Goal: Task Accomplishment & Management: Complete application form

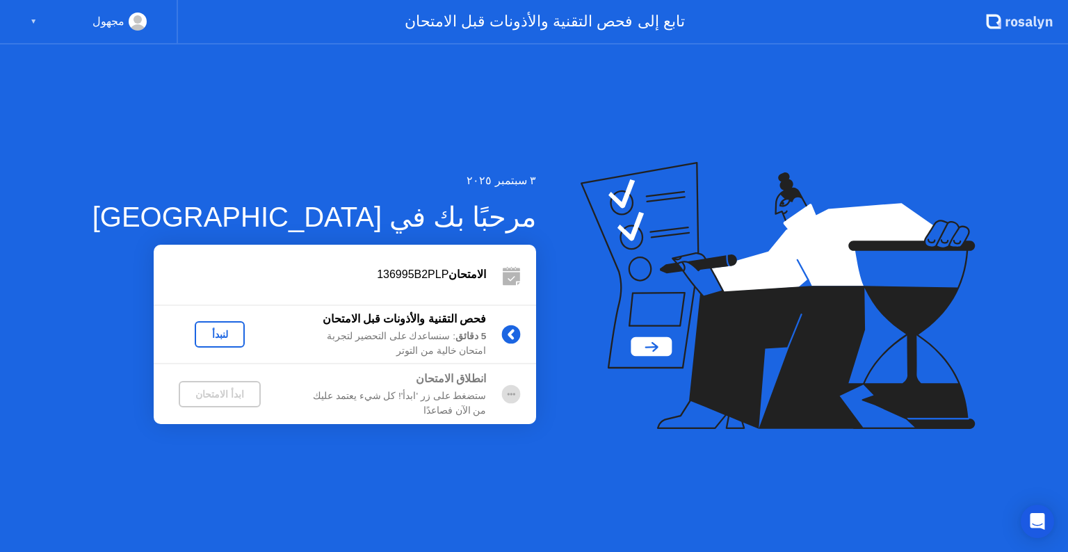
click at [200, 339] on div "لنبدأ" at bounding box center [219, 334] width 39 height 11
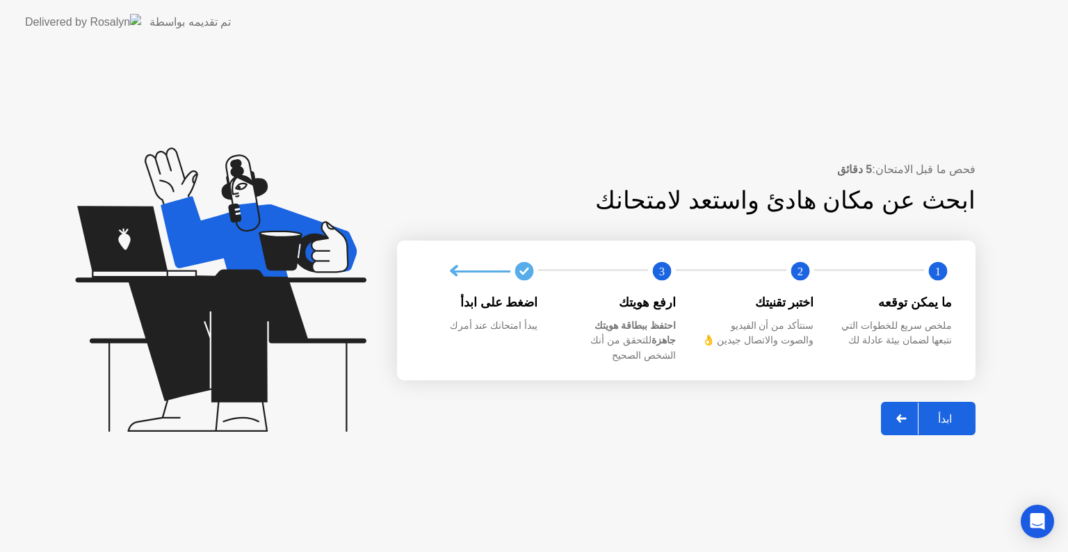
click at [956, 412] on div "ابدأ" at bounding box center [944, 418] width 53 height 13
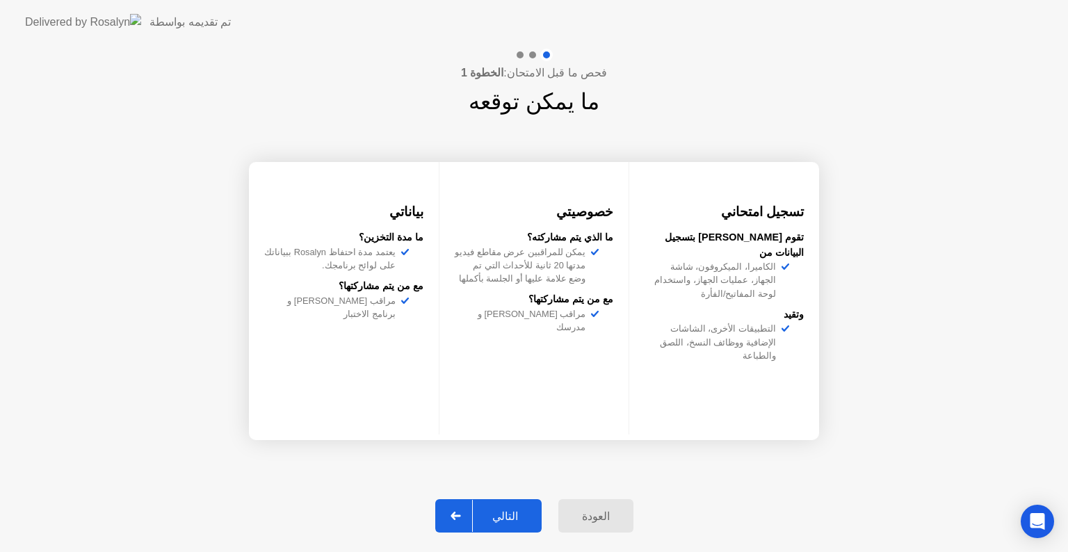
click at [521, 502] on button "التالي" at bounding box center [488, 515] width 106 height 33
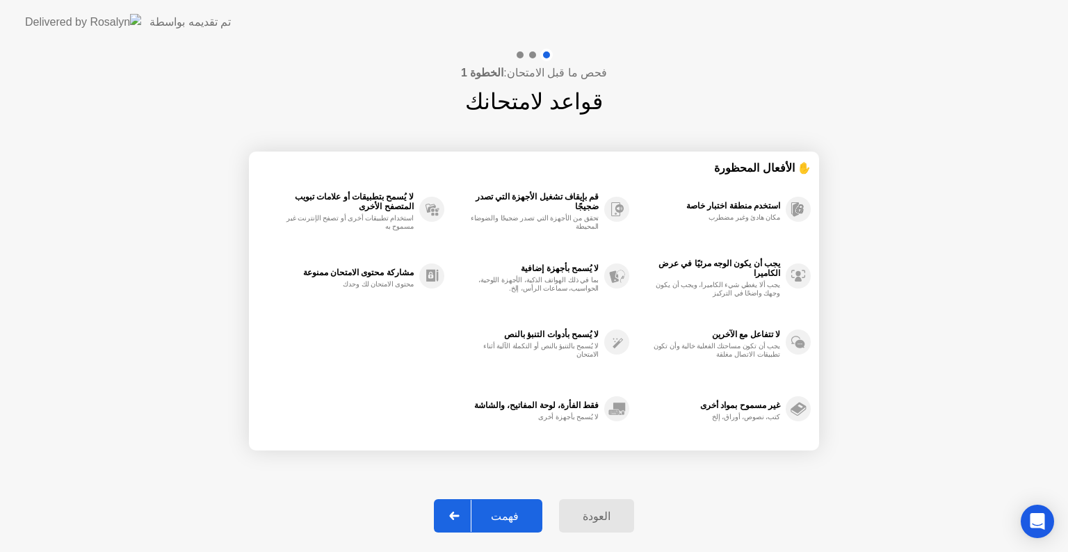
click at [521, 503] on button "فهمت" at bounding box center [488, 515] width 108 height 33
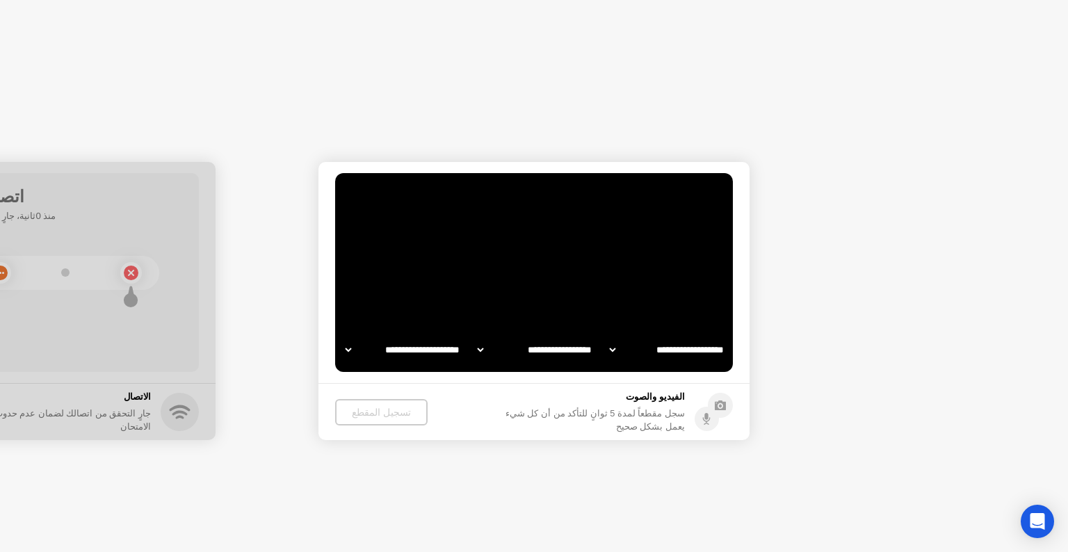
select select "**********"
select select "*******"
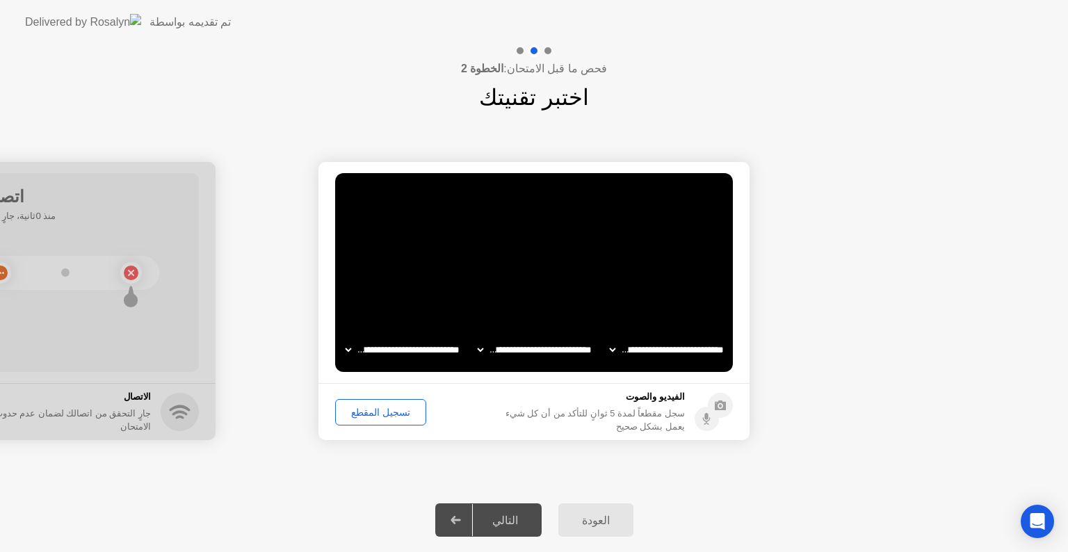
click at [428, 355] on select "**********" at bounding box center [402, 350] width 119 height 28
click at [343, 336] on select "**********" at bounding box center [402, 350] width 119 height 28
click at [539, 348] on select "**********" at bounding box center [534, 350] width 119 height 28
click at [475, 336] on select "**********" at bounding box center [534, 350] width 119 height 28
click at [642, 350] on select "**********" at bounding box center [666, 350] width 119 height 28
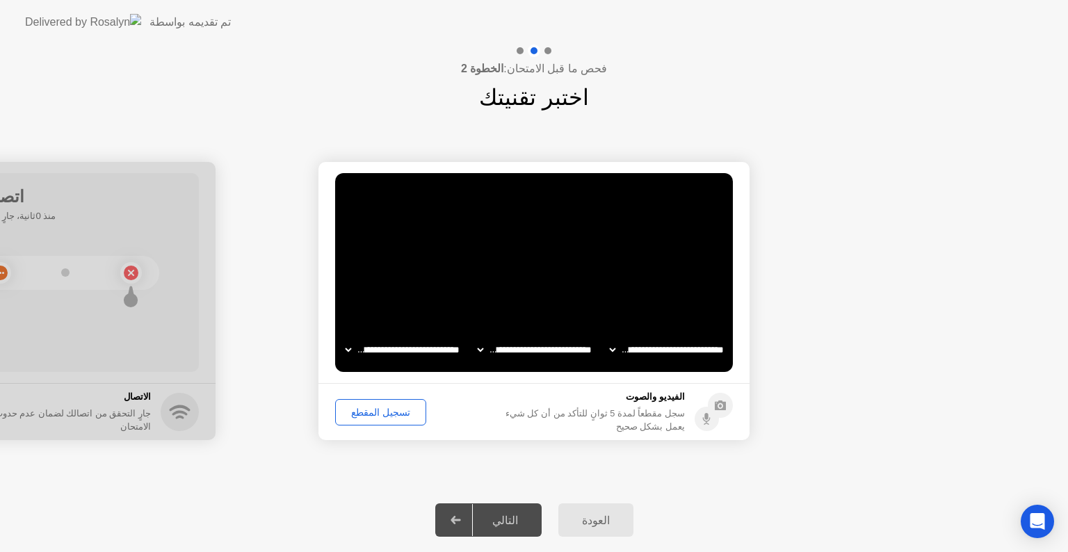
click at [607, 336] on select "**********" at bounding box center [666, 350] width 119 height 28
click at [382, 416] on div "تسجيل المقطع" at bounding box center [380, 412] width 81 height 11
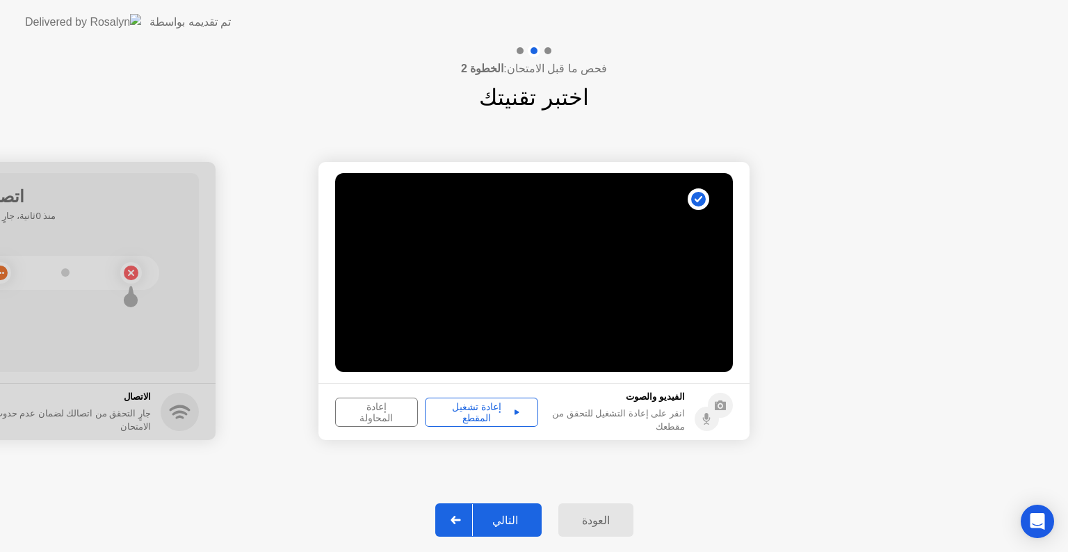
click at [475, 413] on div "إعادة تشغيل المقطع" at bounding box center [482, 412] width 104 height 22
click at [509, 516] on div "التالي" at bounding box center [505, 520] width 65 height 13
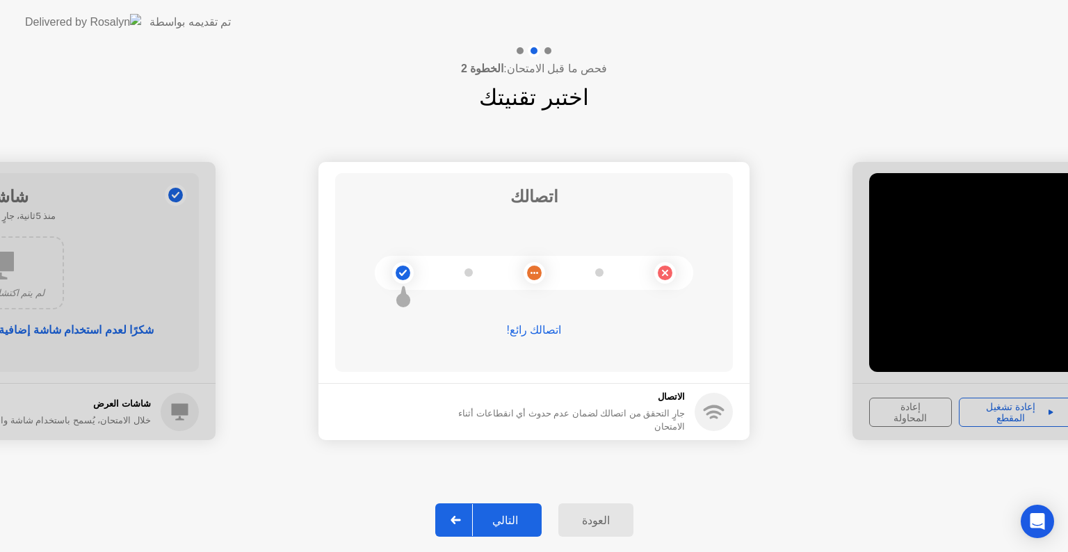
click at [527, 514] on div "التالي" at bounding box center [505, 520] width 65 height 13
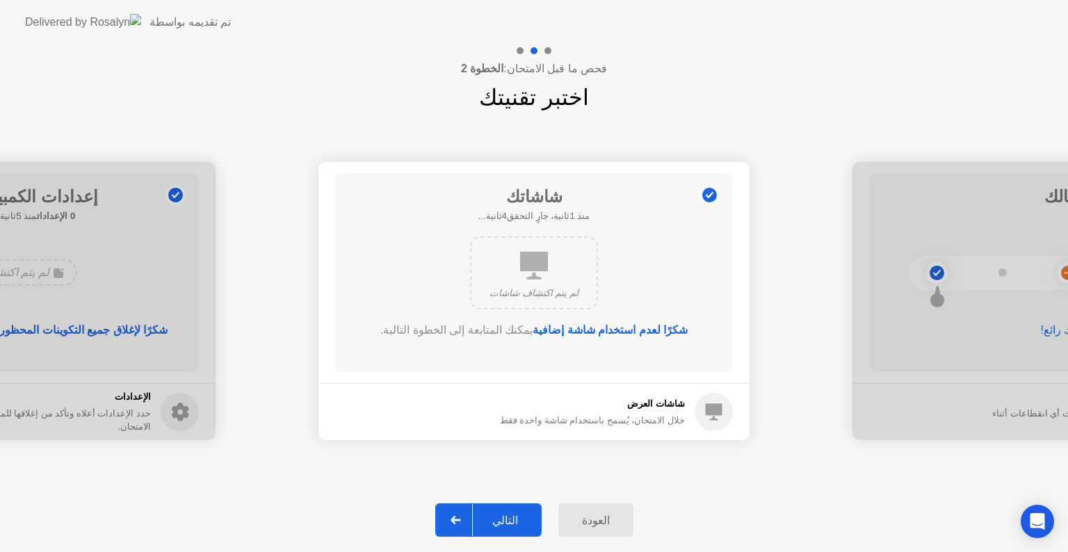
click at [527, 514] on div "التالي" at bounding box center [505, 520] width 65 height 13
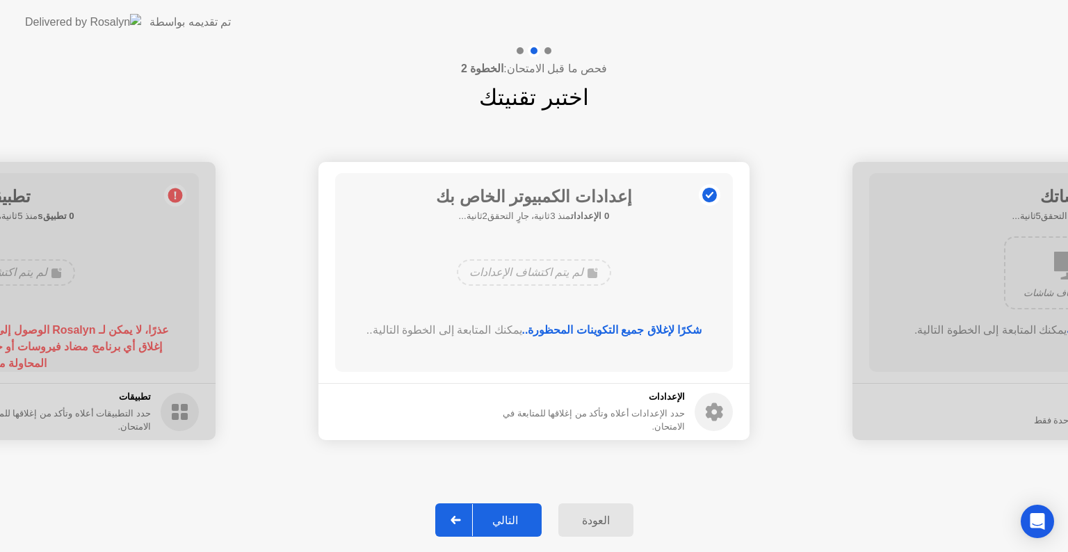
click at [527, 514] on div "التالي" at bounding box center [505, 520] width 65 height 13
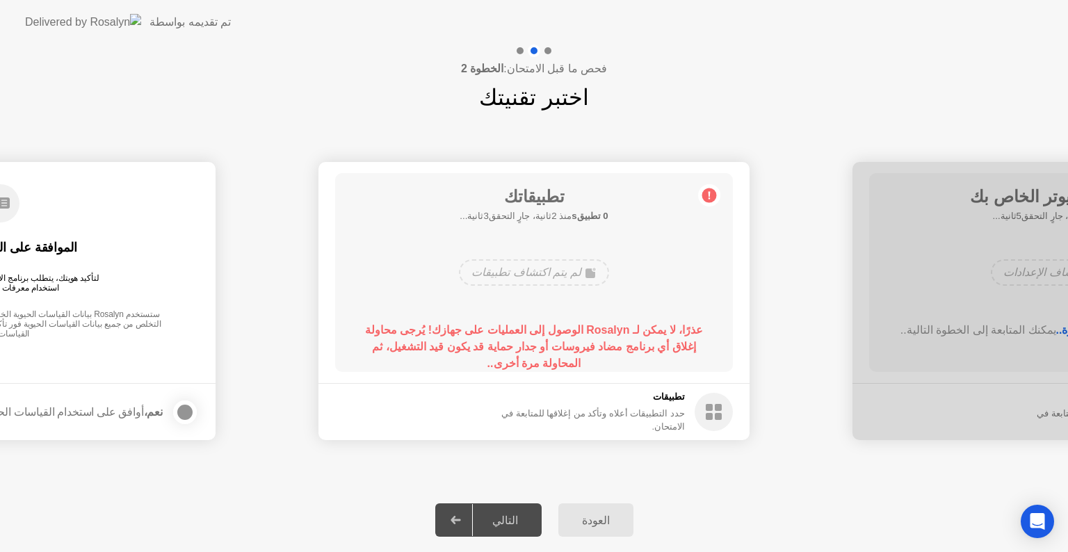
click at [634, 404] on h5 "تطبيقات" at bounding box center [579, 397] width 211 height 14
click at [551, 214] on h5 "0 تطبيقs منذ 3ثانية، جارٍ التحقق2ثانية..." at bounding box center [533, 216] width 148 height 14
click at [536, 312] on div "تطبيقاتك 0 تطبيقs منذ 3ثانية، جارٍ التحقق2ثانية... لم يتم اكتشاف تطبيقات عذرًا،…" at bounding box center [534, 272] width 398 height 199
click at [536, 331] on b "عذرًا، لا يمكن لـ Rosalyn الوصول إلى العمليات على جهازك! يُرجى محاولة إغلاق أي …" at bounding box center [534, 346] width 338 height 45
click at [517, 520] on div "التالي" at bounding box center [505, 520] width 65 height 13
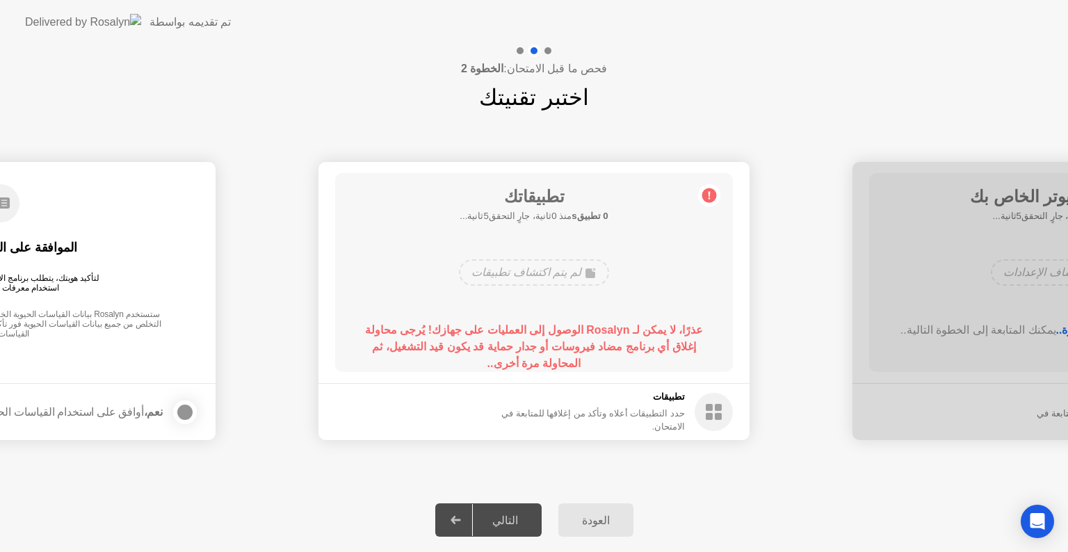
drag, startPoint x: 474, startPoint y: 522, endPoint x: 510, endPoint y: 520, distance: 36.2
click at [473, 522] on div at bounding box center [455, 520] width 33 height 32
click at [510, 520] on div "التالي" at bounding box center [505, 520] width 65 height 13
drag, startPoint x: 528, startPoint y: 511, endPoint x: 625, endPoint y: 446, distance: 117.2
click at [548, 498] on div "العودة التالي" at bounding box center [534, 520] width 1068 height 64
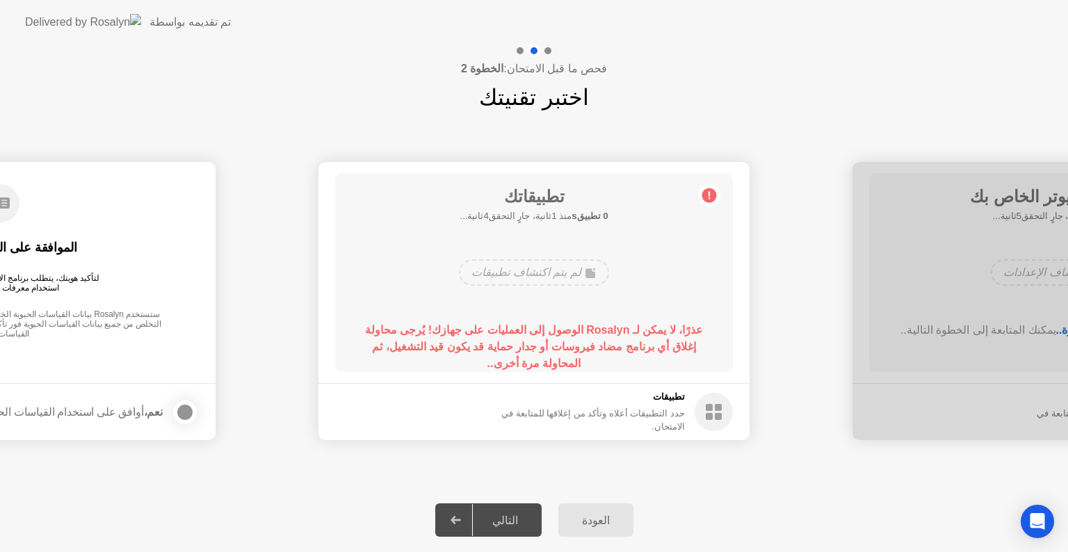
click at [714, 407] on circle at bounding box center [713, 412] width 38 height 38
click at [559, 214] on h5 "0 تطبيقs منذ 0ثانية، جارٍ التحقق5ثانية..." at bounding box center [533, 216] width 148 height 14
click at [545, 273] on div "لم يتم اكتشاف تطبيقات" at bounding box center [533, 272] width 149 height 26
click at [441, 532] on div "العودة التالي" at bounding box center [534, 520] width 1068 height 64
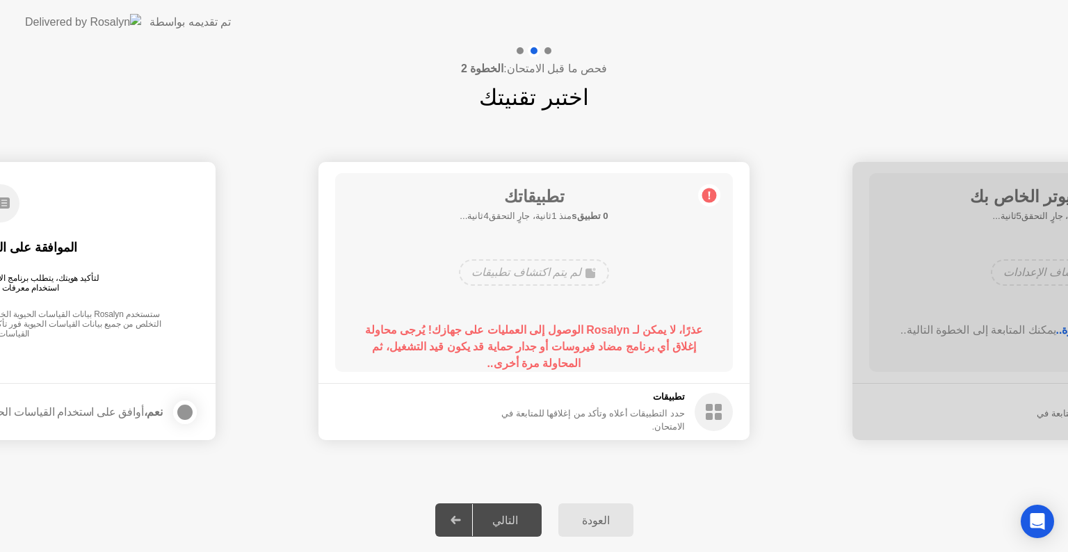
click at [596, 525] on div "العودة" at bounding box center [595, 520] width 67 height 13
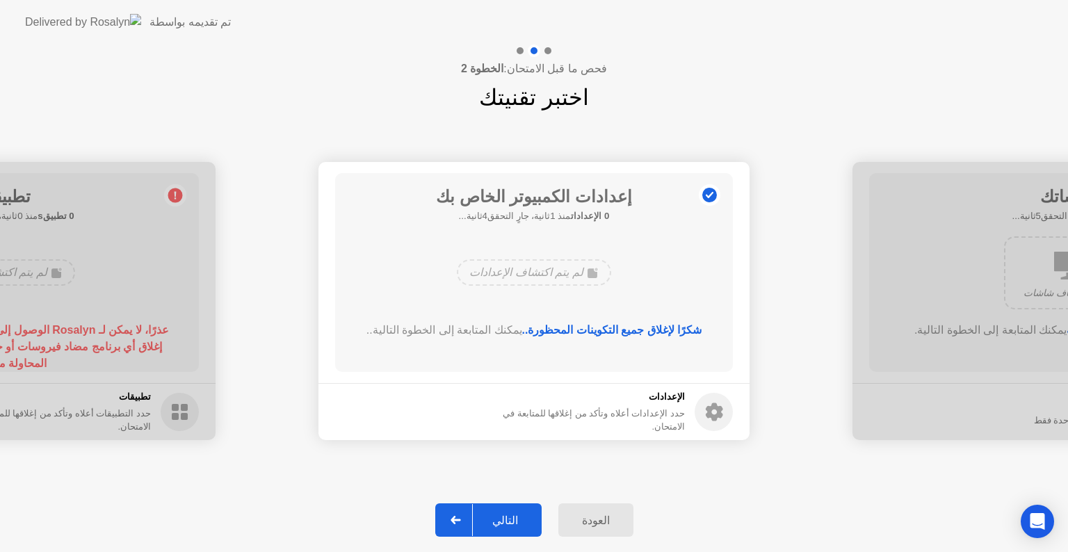
click at [718, 411] on icon at bounding box center [714, 412] width 17 height 18
click at [506, 519] on div "التالي" at bounding box center [505, 520] width 65 height 13
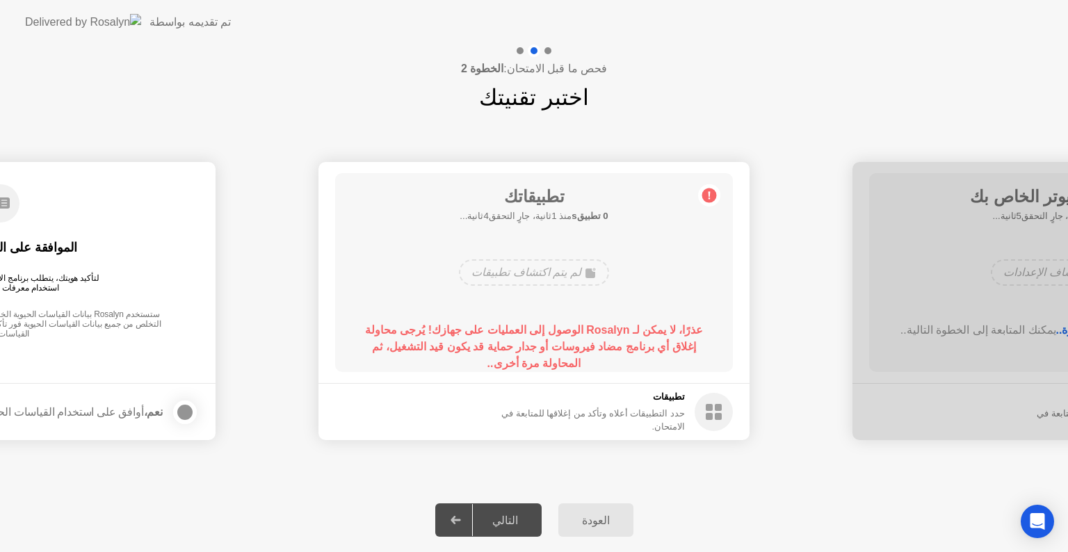
click at [698, 411] on circle at bounding box center [713, 412] width 38 height 38
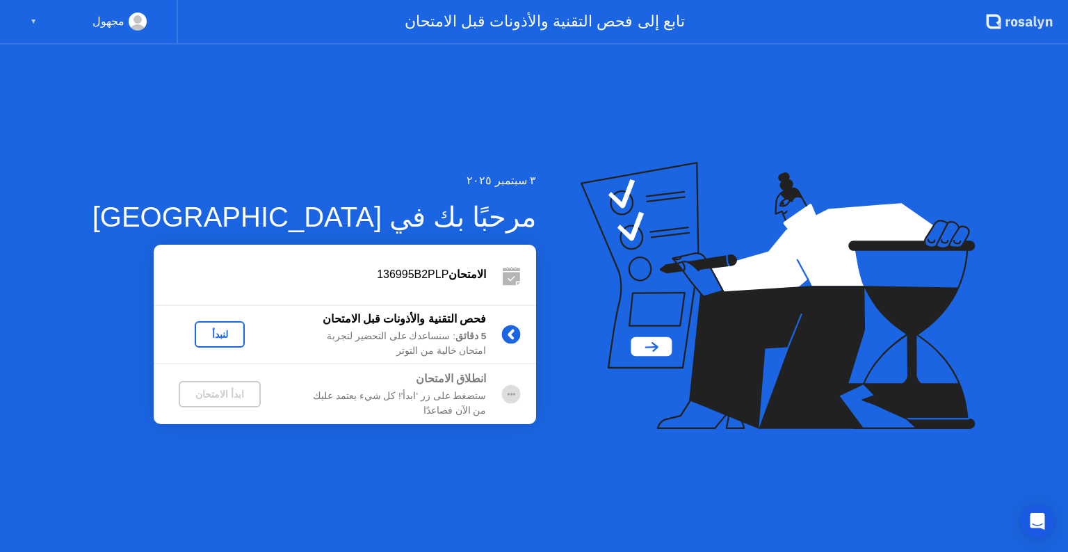
click at [195, 345] on button "لنبدأ" at bounding box center [220, 334] width 50 height 26
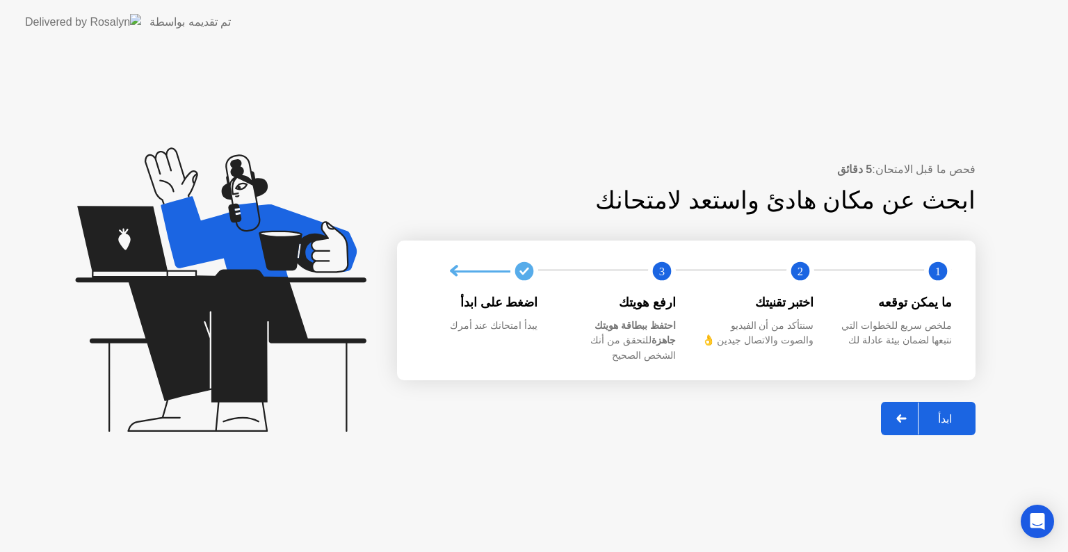
click at [955, 412] on div "ابدأ" at bounding box center [944, 418] width 53 height 13
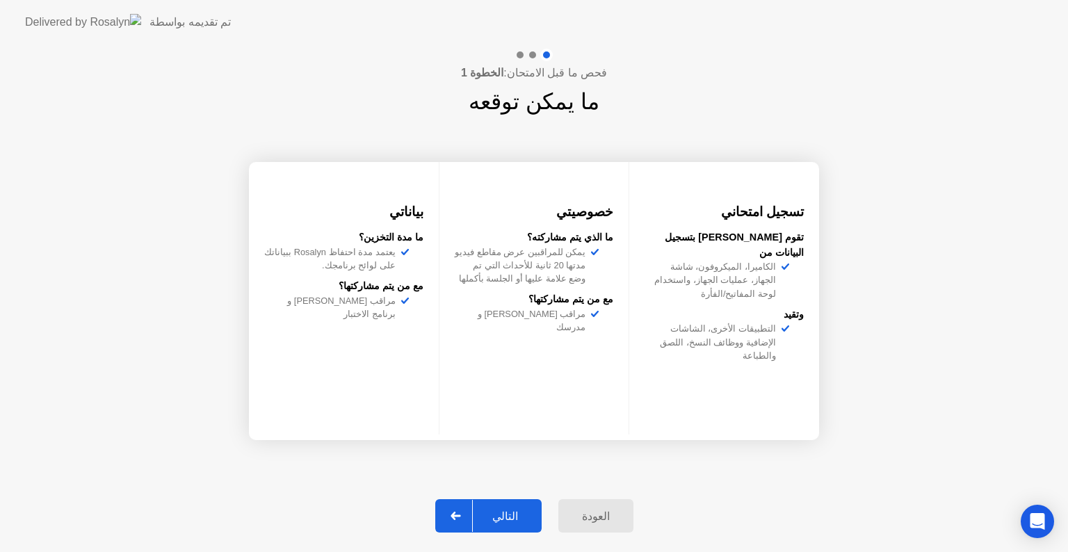
click at [519, 519] on div "التالي" at bounding box center [505, 515] width 65 height 13
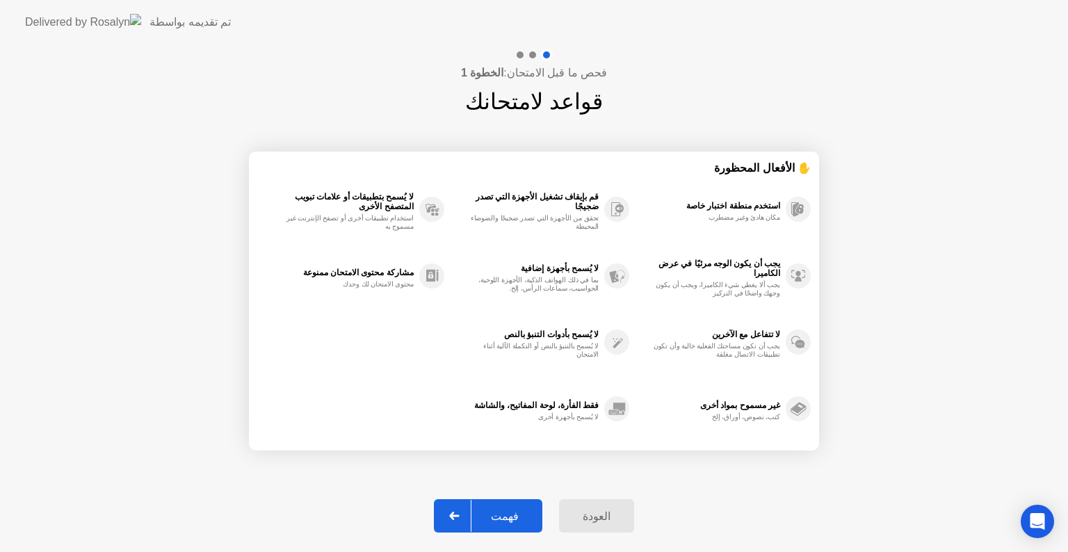
click at [519, 519] on div "فهمت" at bounding box center [504, 515] width 67 height 13
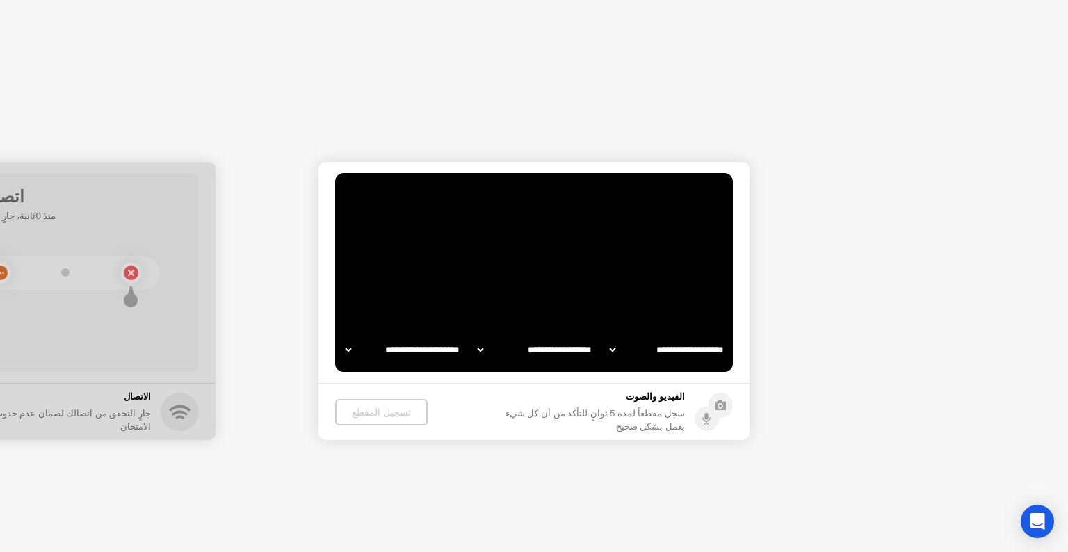
select select "**********"
select select "*******"
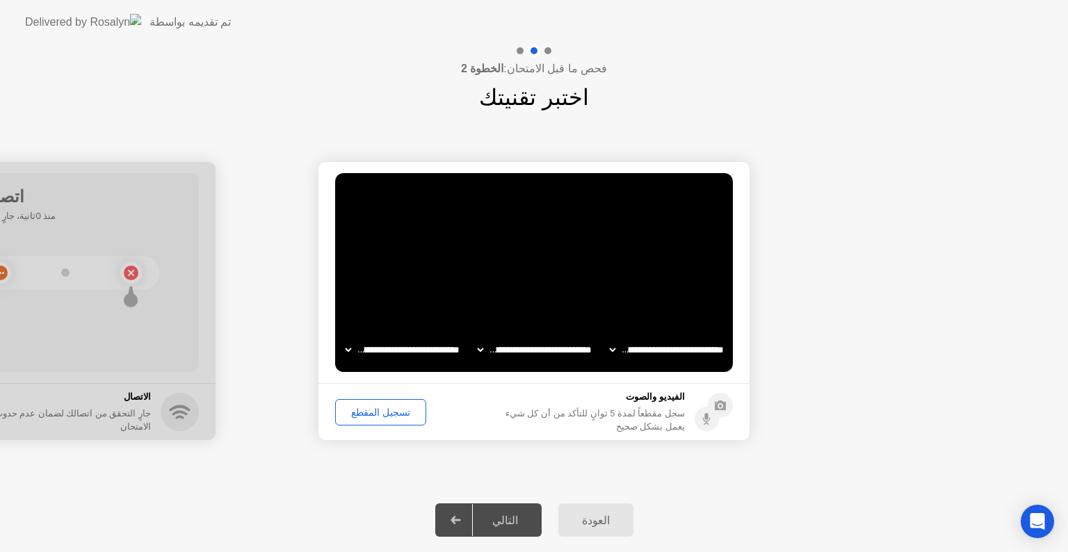
click at [364, 407] on div "تسجيل المقطع" at bounding box center [380, 412] width 81 height 11
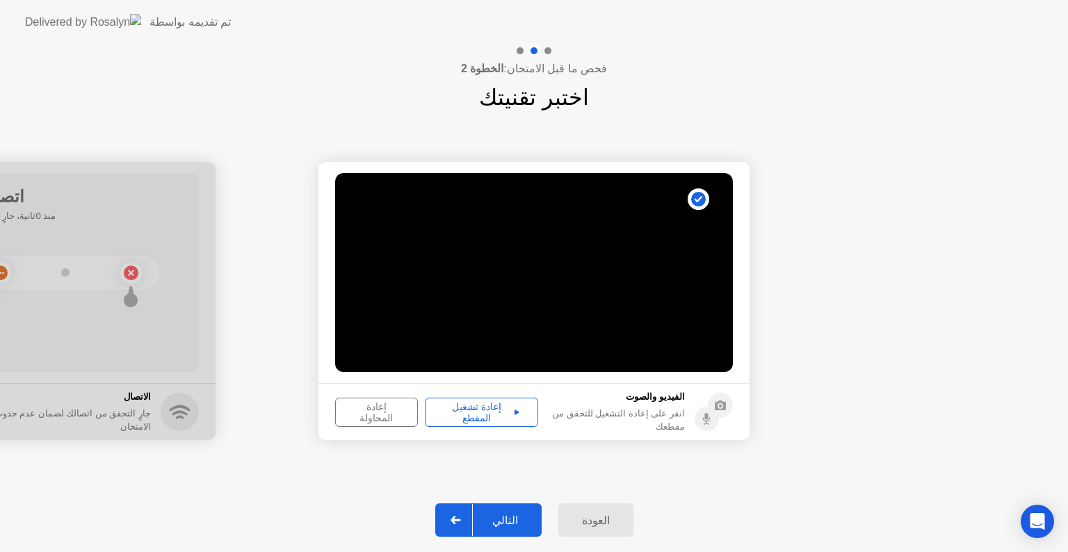
click at [482, 411] on div "إعادة تشغيل المقطع" at bounding box center [482, 412] width 104 height 22
click at [505, 517] on div "التالي" at bounding box center [505, 520] width 65 height 13
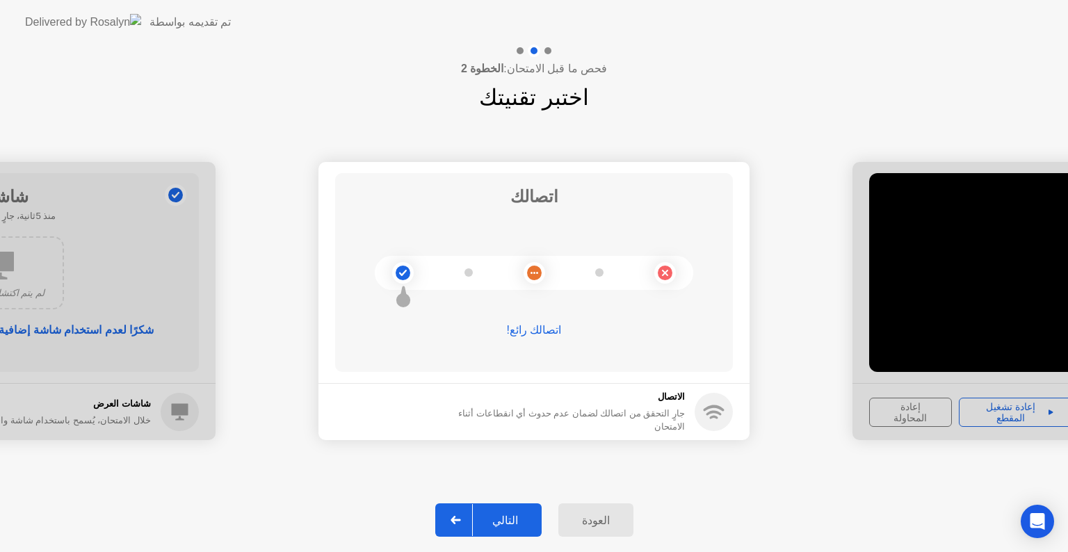
click at [505, 517] on div "التالي" at bounding box center [505, 520] width 65 height 13
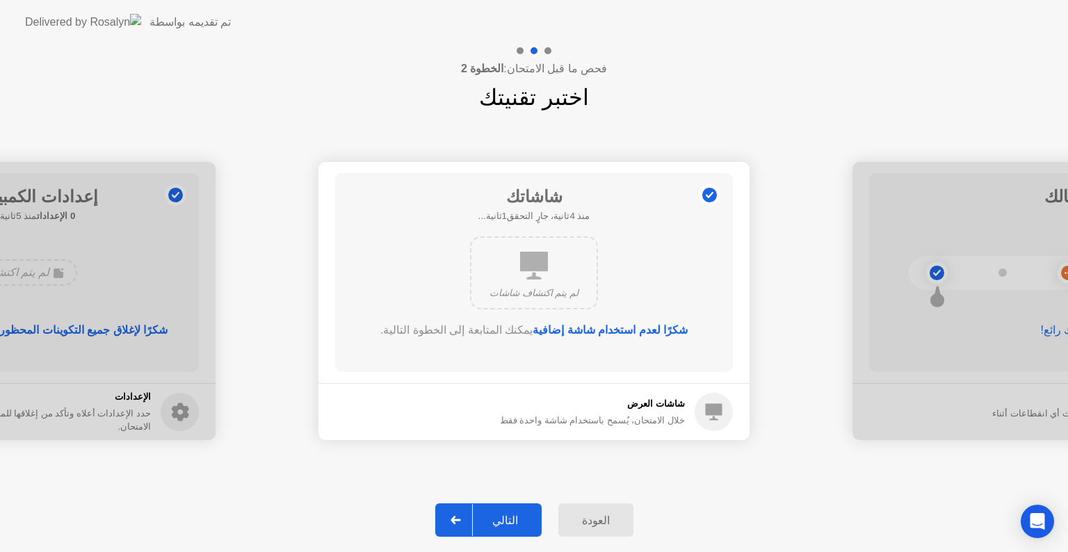
click at [505, 517] on div "التالي" at bounding box center [505, 520] width 65 height 13
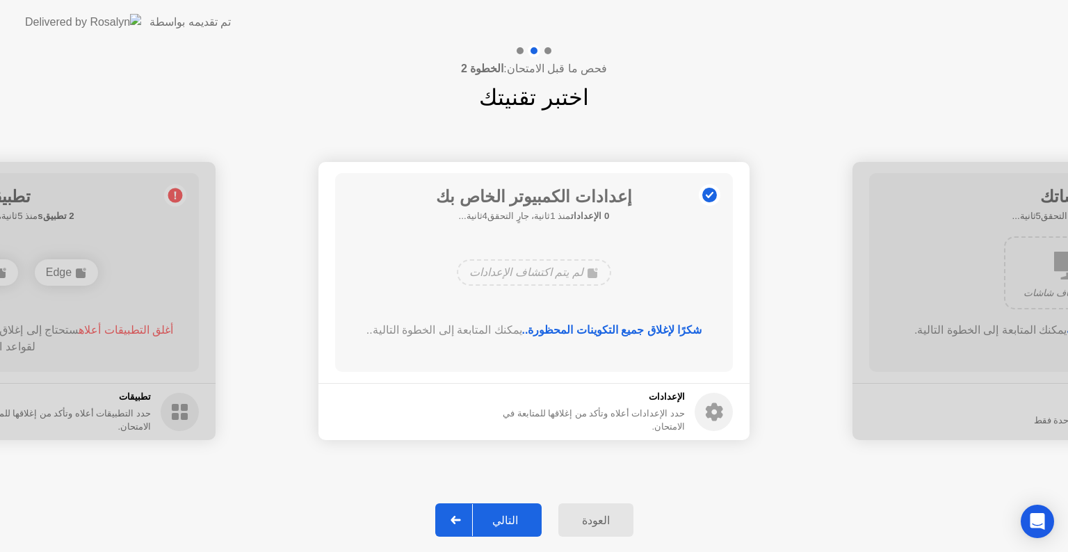
click at [505, 517] on div "التالي" at bounding box center [505, 520] width 65 height 13
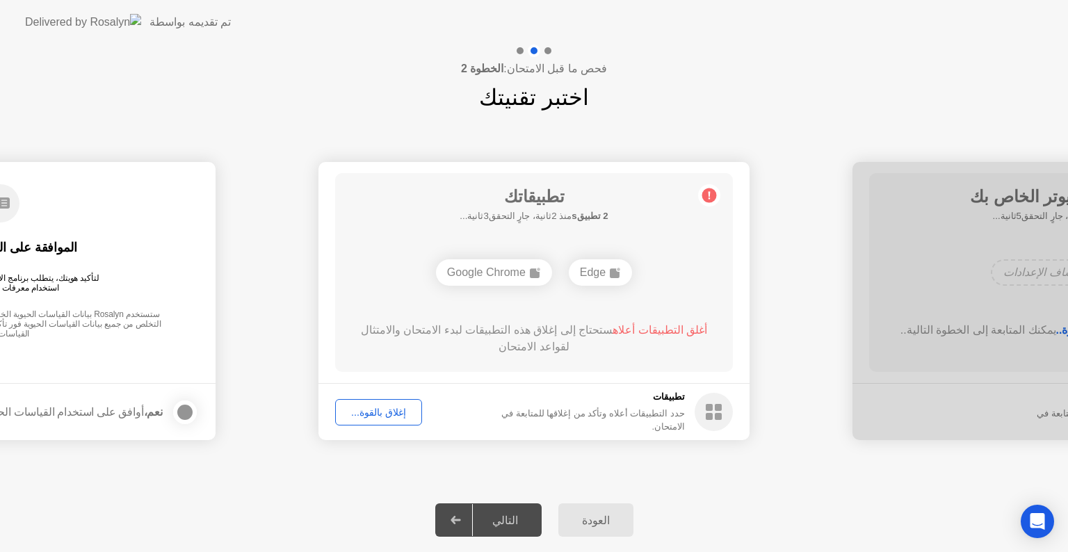
click at [386, 415] on div "إغلاق بالقوة..." at bounding box center [378, 412] width 77 height 11
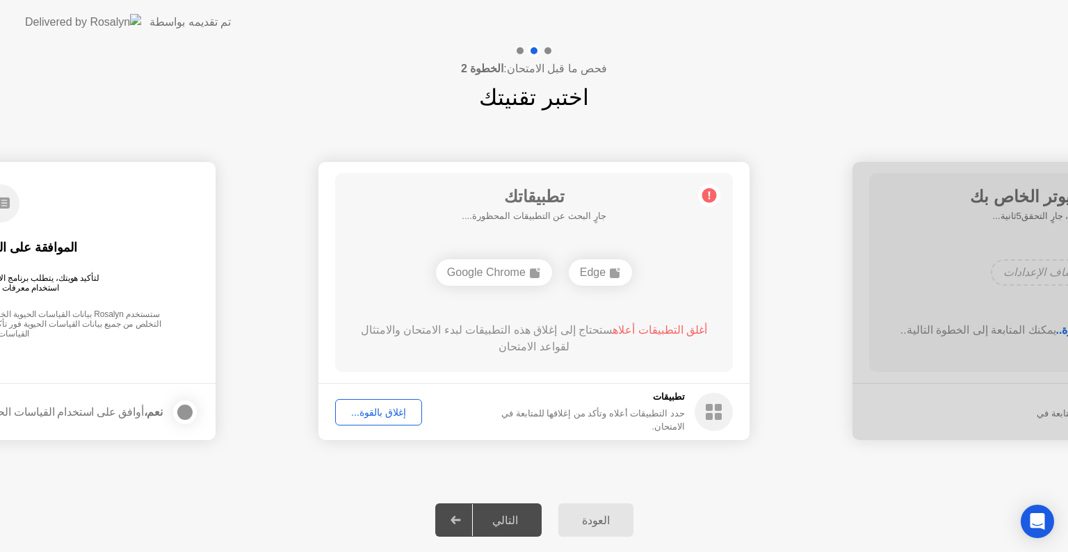
click at [490, 307] on div "تطبيقاتك جارٍ البحث عن التطبيقات المحظورة.... Edge Google Chrome أغلق التطبيقات…" at bounding box center [534, 272] width 398 height 199
click at [384, 420] on button "إغلاق بالقوة..." at bounding box center [378, 412] width 87 height 26
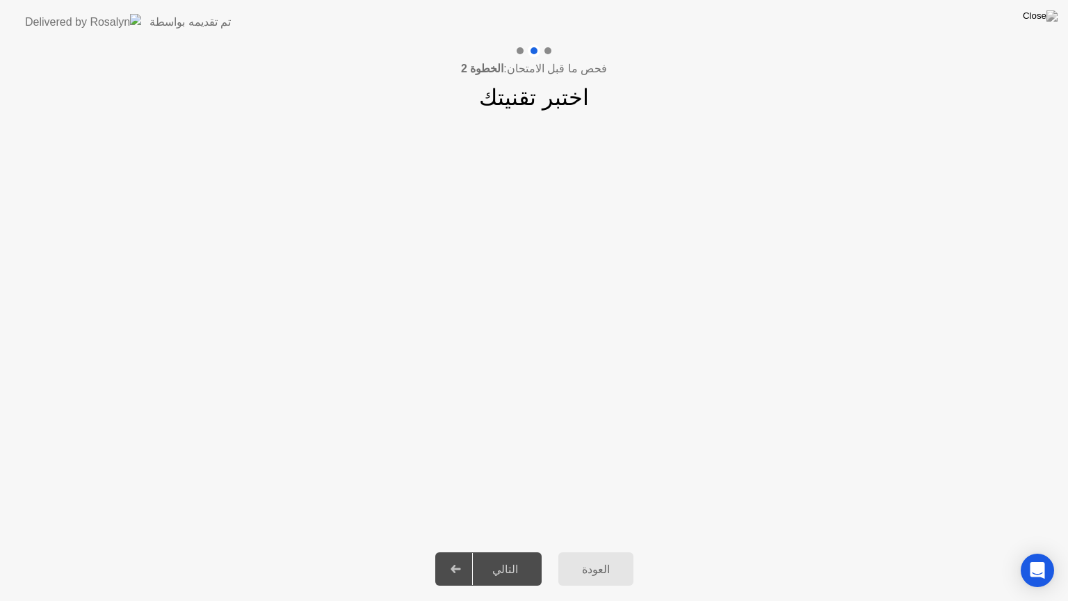
drag, startPoint x: 840, startPoint y: 209, endPoint x: 834, endPoint y: 284, distance: 75.3
click at [840, 211] on app-slider "**********" at bounding box center [534, 325] width 1068 height 311
click at [496, 551] on div "التالي" at bounding box center [505, 568] width 65 height 13
click at [508, 551] on div "التالي" at bounding box center [505, 568] width 65 height 13
click at [587, 551] on div "العودة" at bounding box center [595, 568] width 67 height 13
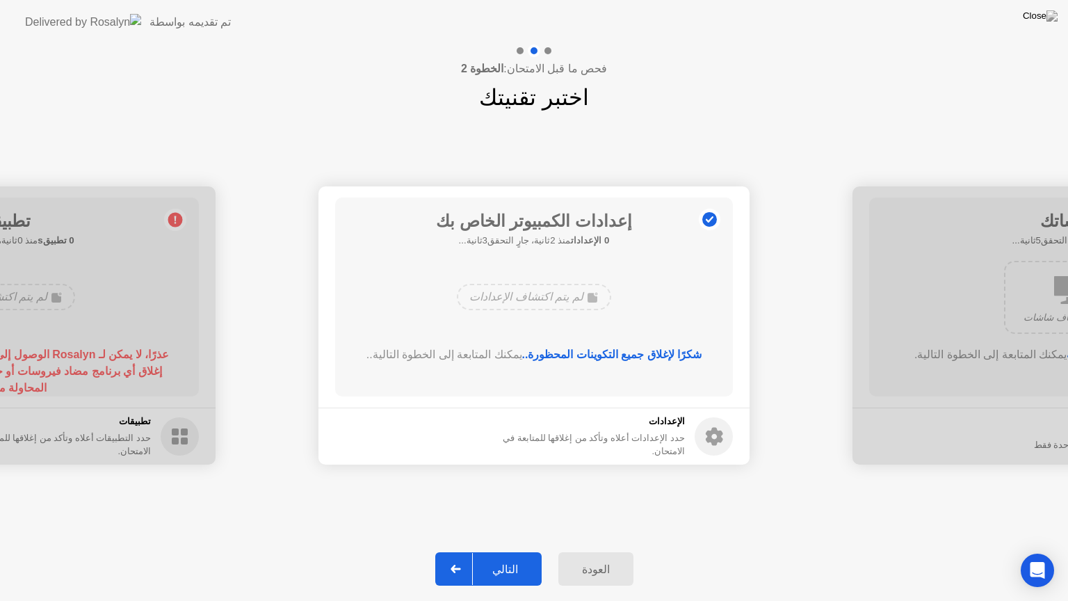
click at [525, 551] on div "التالي" at bounding box center [505, 568] width 65 height 13
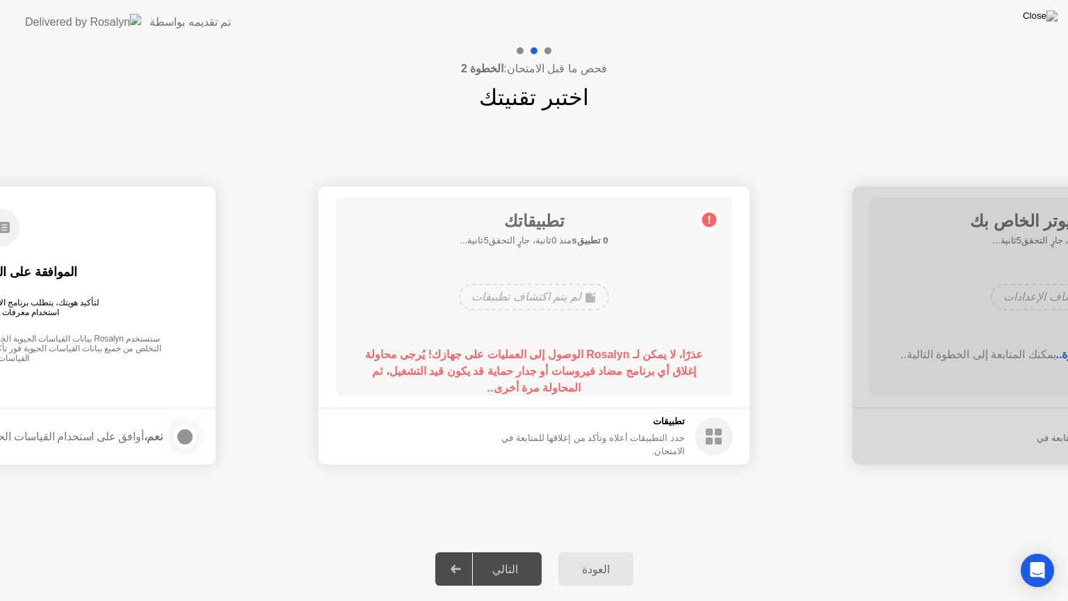
click at [1050, 18] on img at bounding box center [1039, 15] width 35 height 11
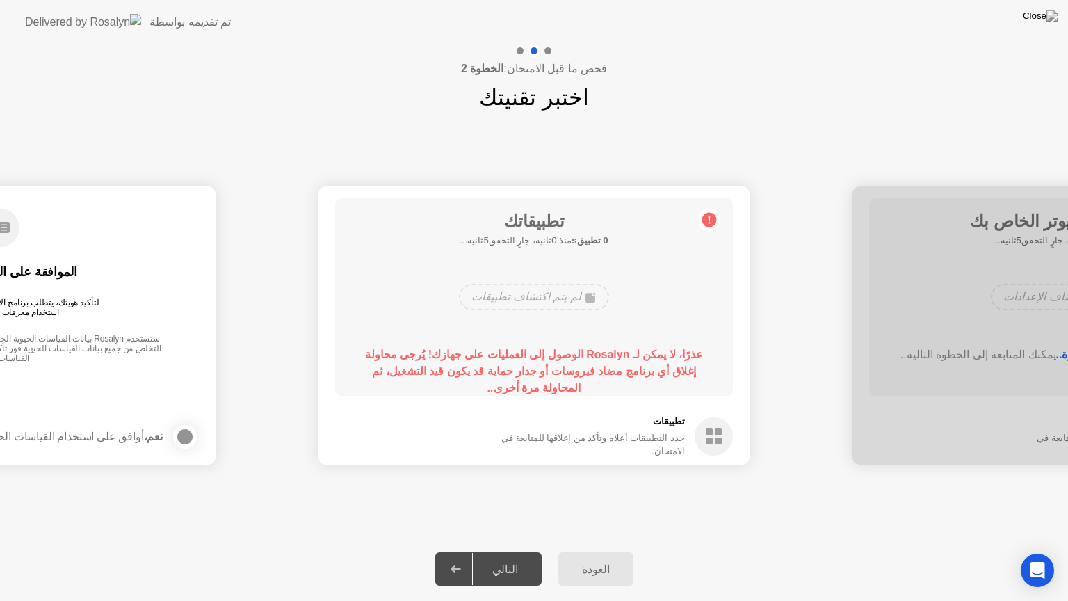
click at [565, 346] on div "عذرًا، لا يمكن لـ Rosalyn الوصول إلى العمليات على جهازك! يُرجى محاولة إغلاق أي …" at bounding box center [534, 371] width 358 height 50
click at [559, 381] on div "عذرًا، لا يمكن لـ Rosalyn الوصول إلى العمليات على جهازك! يُرجى محاولة إغلاق أي …" at bounding box center [534, 365] width 358 height 39
click at [557, 299] on div "لم يتم اكتشاف تطبيقات" at bounding box center [533, 297] width 149 height 26
click at [557, 296] on div "لم يتم اكتشاف تطبيقات" at bounding box center [533, 297] width 149 height 26
click at [501, 382] on div "عذرًا، لا يمكن لـ Rosalyn الوصول إلى العمليات على جهازك! يُرجى محاولة إغلاق أي …" at bounding box center [534, 365] width 358 height 39
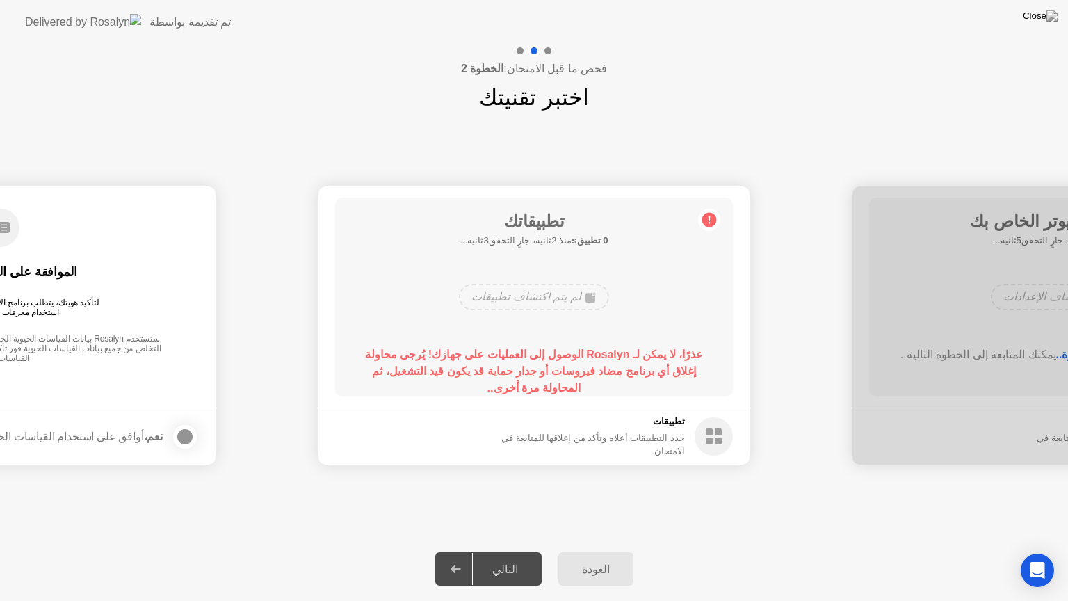
click at [636, 445] on div "حدد التطبيقات أعلاه وتأكد من إغلاقها للمتابعة في الامتحان." at bounding box center [579, 444] width 211 height 26
click at [521, 551] on div "التالي" at bounding box center [505, 568] width 65 height 13
click at [587, 551] on div "العودة" at bounding box center [595, 568] width 67 height 13
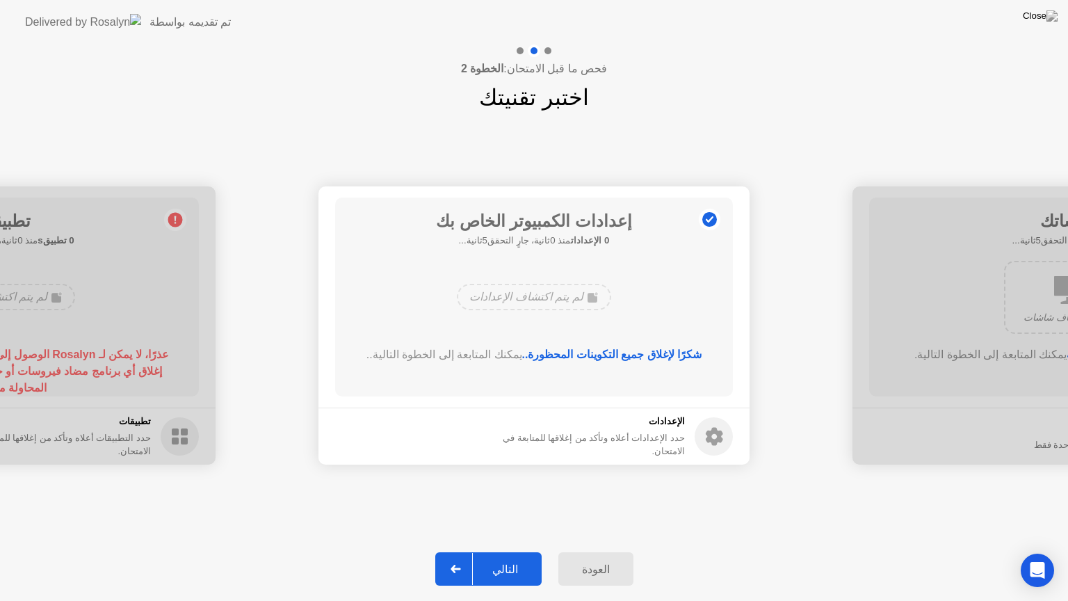
click at [528, 551] on div "التالي" at bounding box center [505, 568] width 65 height 13
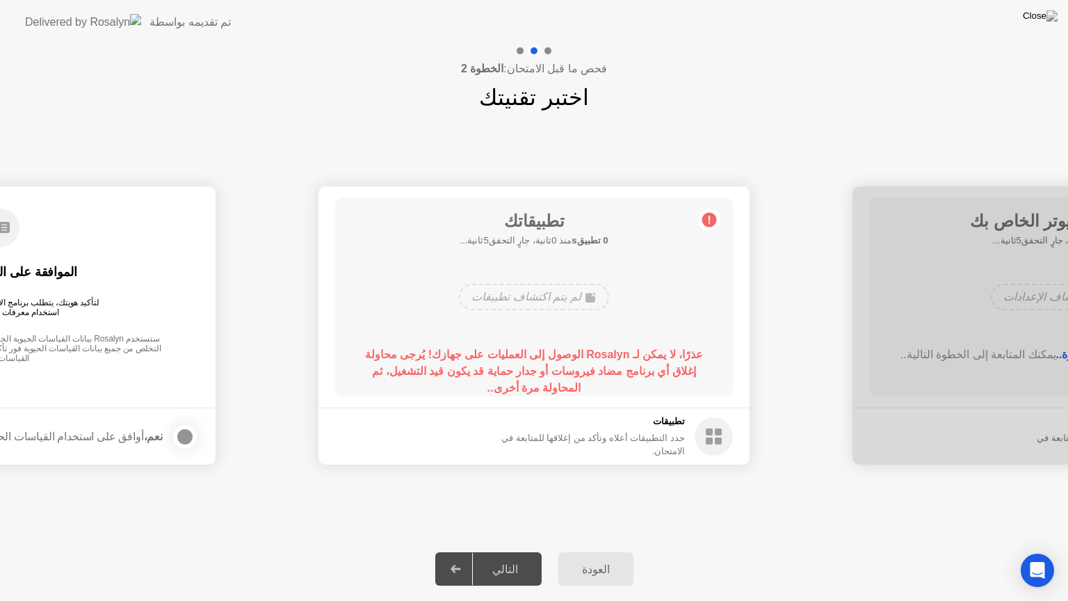
click at [509, 551] on div "التالي" at bounding box center [505, 568] width 65 height 13
click at [1056, 12] on img at bounding box center [1039, 15] width 35 height 11
